Goal: Task Accomplishment & Management: Manage account settings

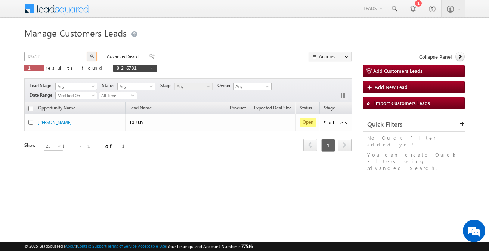
click at [78, 56] on input "826731" at bounding box center [56, 56] width 64 height 9
type input "932719"
click at [87, 52] on button "button" at bounding box center [92, 56] width 10 height 9
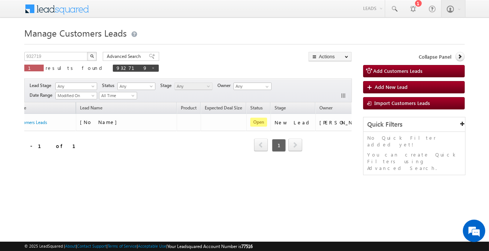
scroll to position [0, 62]
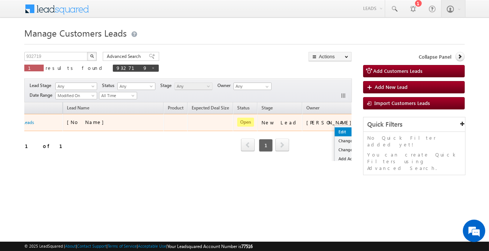
click at [335, 134] on link "Edit" at bounding box center [353, 131] width 37 height 9
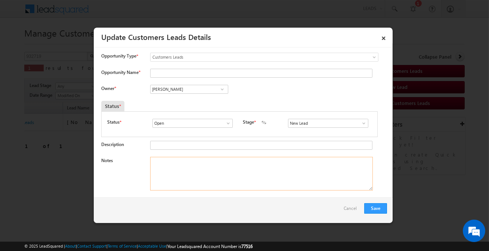
click at [199, 164] on textarea "Notes" at bounding box center [261, 174] width 223 height 34
paste textarea "[PERSON_NAME] / Required 35 lakh for purchase new property / Customer is Self E…"
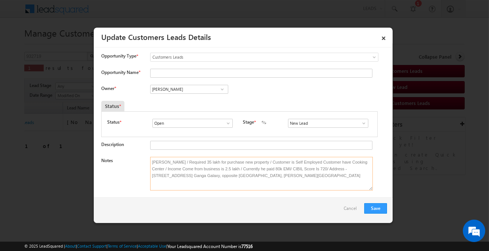
type textarea "[PERSON_NAME] / Required 35 lakh for purchase new property / Customer is Self E…"
click at [188, 87] on input "[PERSON_NAME]" at bounding box center [189, 89] width 78 height 9
paste input "[PERSON_NAME] Des"
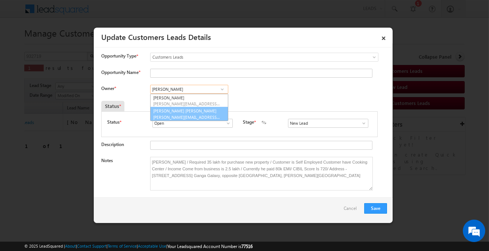
click at [210, 113] on link "[PERSON_NAME] [PERSON_NAME] [PERSON_NAME][EMAIL_ADDRESS][PERSON_NAME][DOMAIN_NA…" at bounding box center [189, 114] width 78 height 14
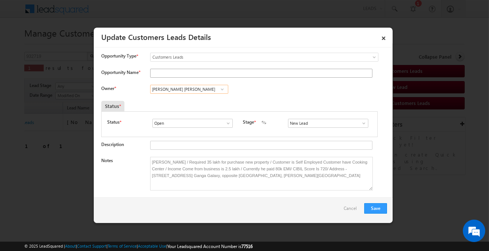
type input "[PERSON_NAME] [PERSON_NAME]"
click at [213, 72] on input "Opportunity Name *" at bounding box center [261, 73] width 222 height 9
type input "[PERSON_NAME]"
click at [338, 120] on input "New Lead" at bounding box center [328, 123] width 80 height 9
click at [323, 130] on link "Sales Marked" at bounding box center [328, 132] width 80 height 9
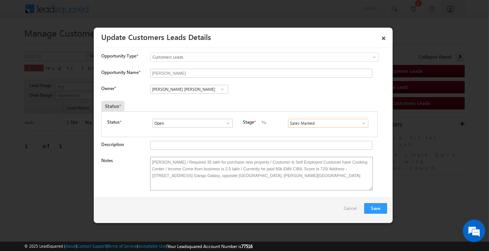
type input "Sales Marked"
drag, startPoint x: 300, startPoint y: 176, endPoint x: 305, endPoint y: 186, distance: 11.2
click at [305, 186] on textarea "[PERSON_NAME] / Required 35 lakh for purchase new property / Customer is Self E…" at bounding box center [261, 174] width 223 height 34
drag, startPoint x: 315, startPoint y: 178, endPoint x: 326, endPoint y: 187, distance: 14.3
click at [326, 187] on textarea "[PERSON_NAME] / Required 35 lakh for purchase new property / Customer is Self E…" at bounding box center [261, 174] width 223 height 34
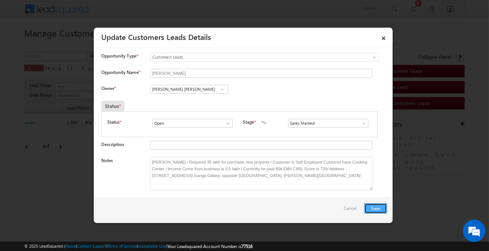
click at [376, 206] on button "Save" at bounding box center [375, 208] width 23 height 10
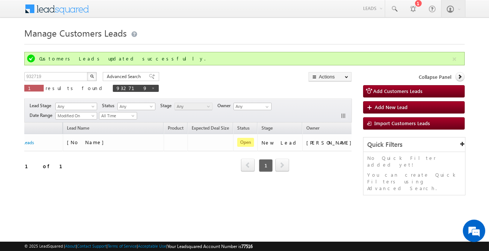
scroll to position [0, 0]
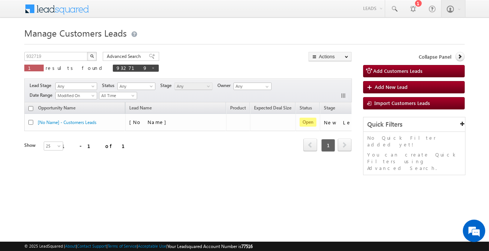
drag, startPoint x: 58, startPoint y: 140, endPoint x: 49, endPoint y: 130, distance: 14.3
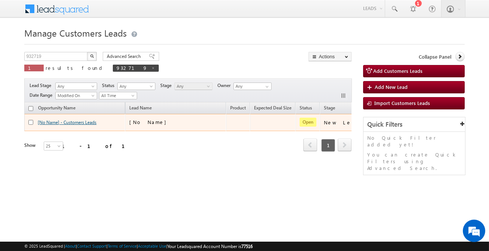
drag, startPoint x: 49, startPoint y: 130, endPoint x: 46, endPoint y: 121, distance: 9.3
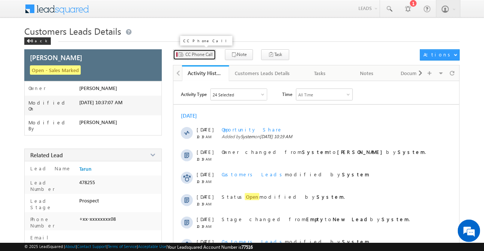
click at [191, 55] on span "CC Phone Call" at bounding box center [198, 54] width 27 height 7
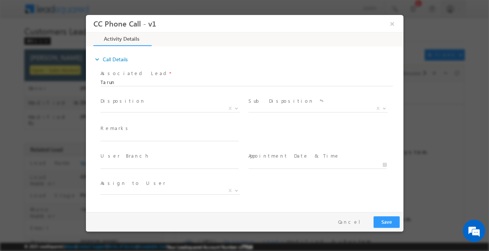
select select "dharm.yadav@sgrlimited.in"
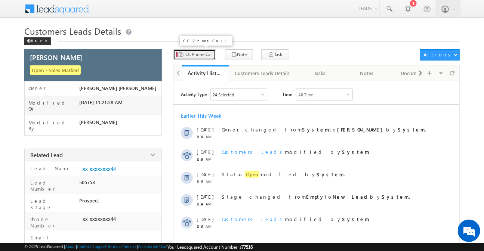
click at [209, 58] on button "CC Phone Call" at bounding box center [194, 54] width 43 height 11
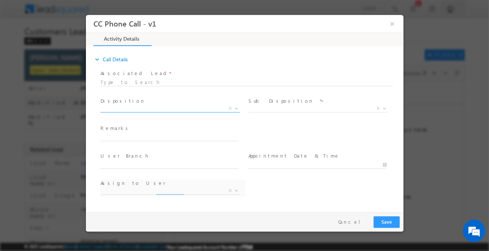
click at [162, 109] on span "X" at bounding box center [169, 108] width 139 height 7
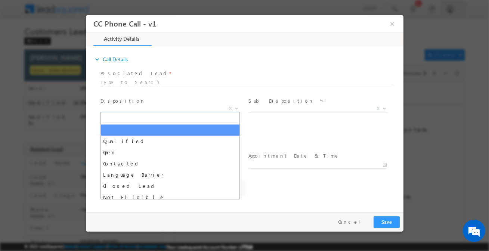
select select "[EMAIL_ADDRESS][DOMAIN_NAME]"
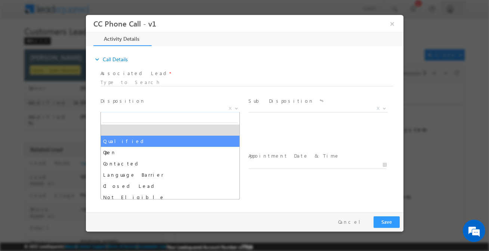
select select "Qualified"
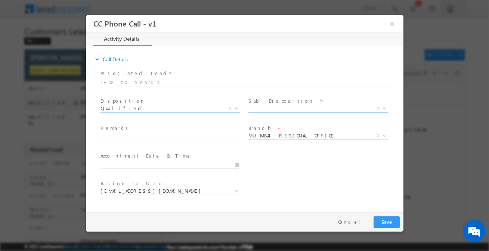
click at [269, 109] on span "X" at bounding box center [317, 108] width 139 height 7
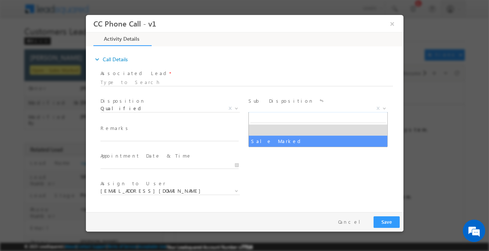
select select "Sale Marked"
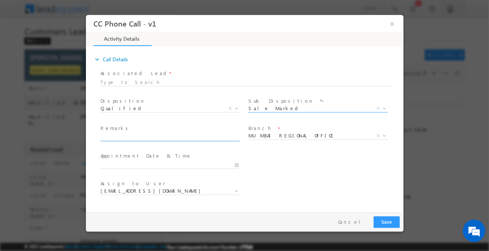
click at [204, 136] on input "text" at bounding box center [169, 137] width 138 height 7
paste input "[PERSON_NAME]"
click at [149, 137] on input "[PERSON_NAME]" at bounding box center [169, 137] width 138 height 7
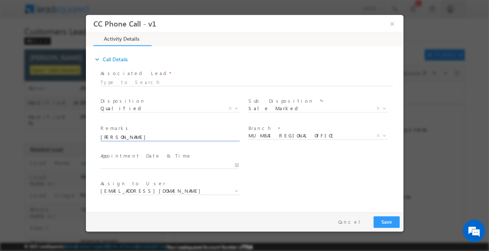
paste input "Kuldip / Required 35 lakh for purchase new property / Customer is Self Employed…"
type input "Kuldip / Required 35 lakh for purchase new property / Customer is Self Employed…"
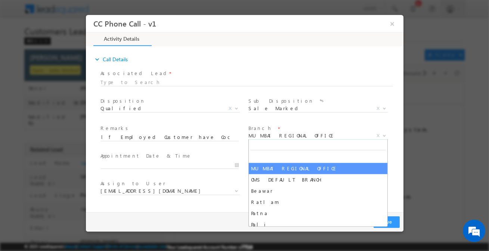
click at [263, 134] on span "MUMBAI REGIONAL OFFICE" at bounding box center [308, 135] width 121 height 7
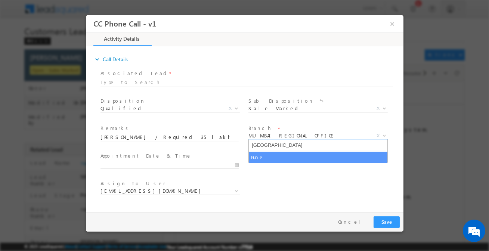
type input "pune"
select select "Pune"
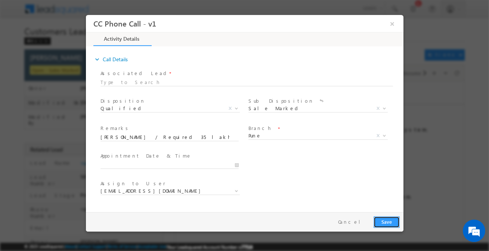
drag, startPoint x: 394, startPoint y: 221, endPoint x: 166, endPoint y: 16, distance: 306.3
click at [394, 221] on button "Save" at bounding box center [386, 222] width 26 height 12
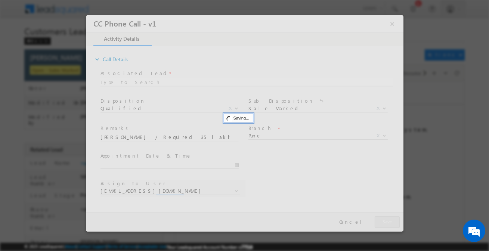
select select "amol.khopade@sgrlimited.in"
